Goal: Task Accomplishment & Management: Use online tool/utility

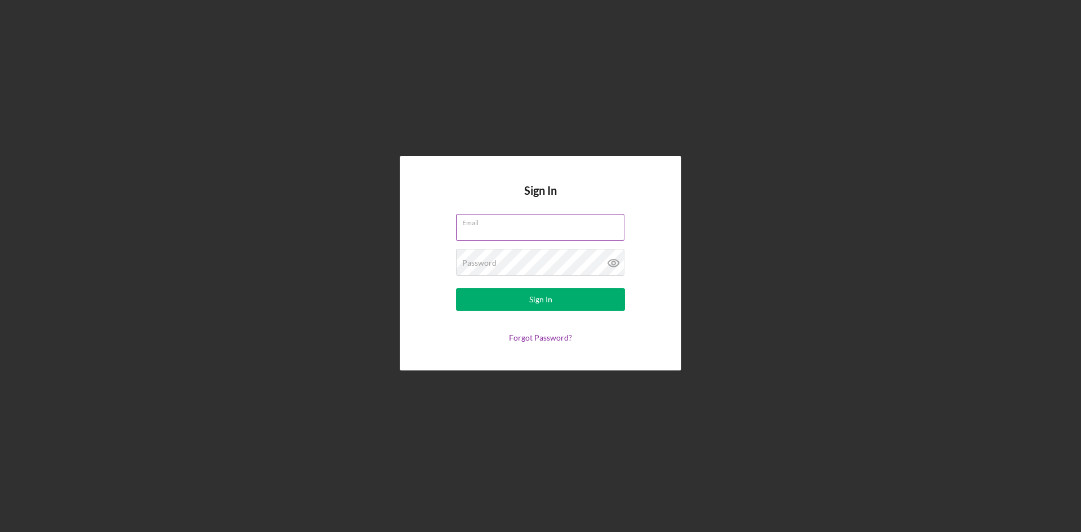
click at [540, 227] on input "Email" at bounding box center [540, 227] width 168 height 27
type input "[EMAIL_ADDRESS][DOMAIN_NAME]"
click at [561, 303] on button "Sign In" at bounding box center [540, 299] width 169 height 23
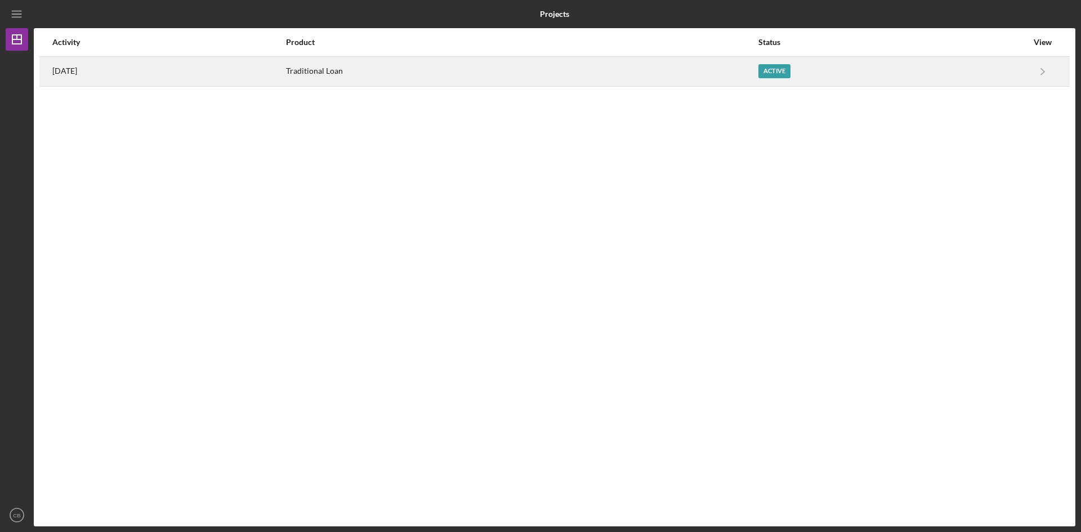
click at [778, 71] on div "Active" at bounding box center [774, 71] width 32 height 14
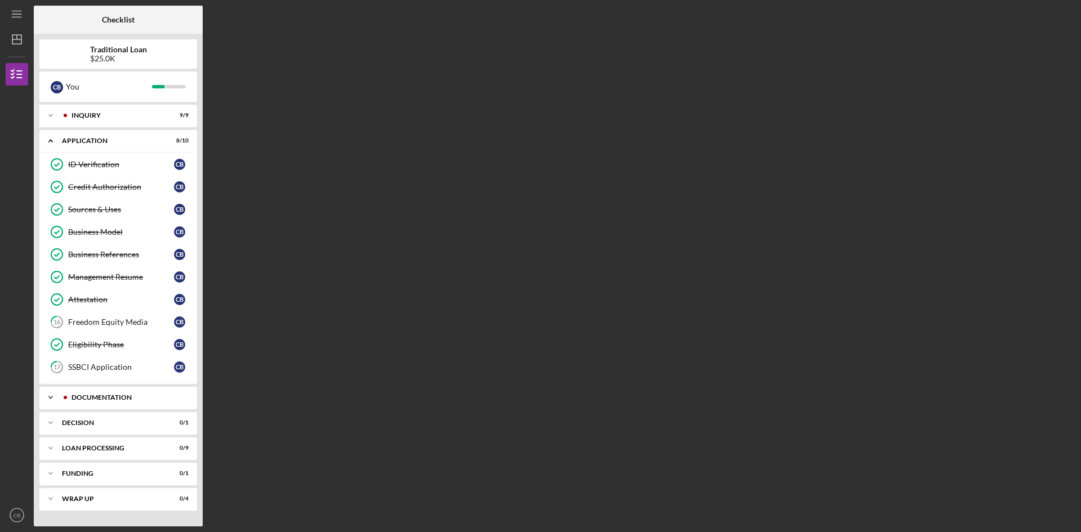
click at [149, 396] on div "Documentation" at bounding box center [126, 397] width 111 height 7
